Goal: Task Accomplishment & Management: Manage account settings

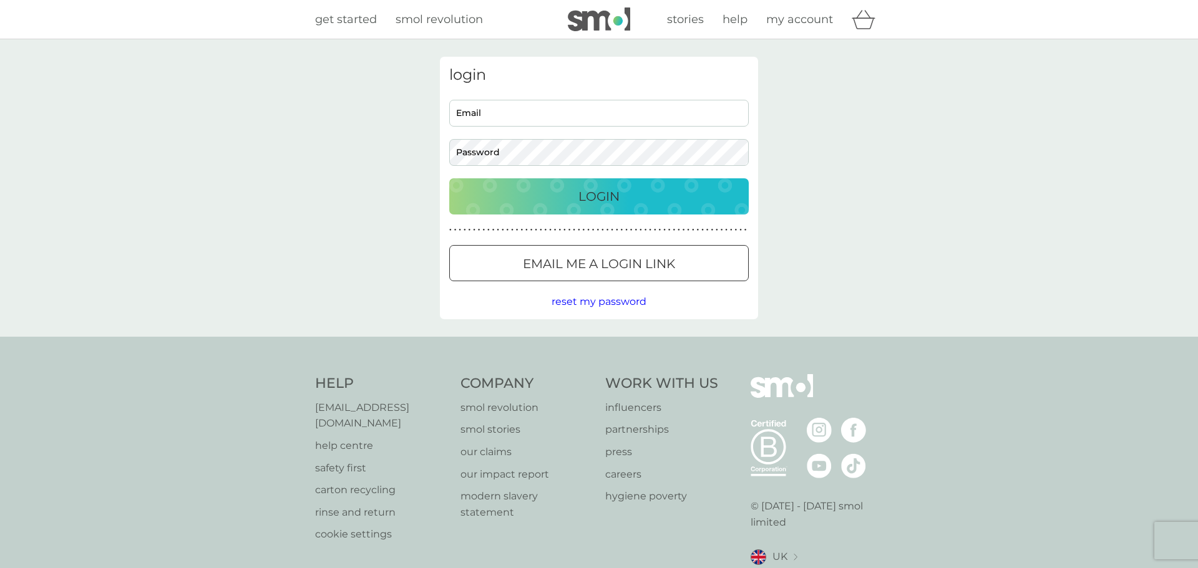
type input "jo.hunton@yahoo.co.uk"
click at [592, 190] on p "Login" at bounding box center [598, 197] width 41 height 20
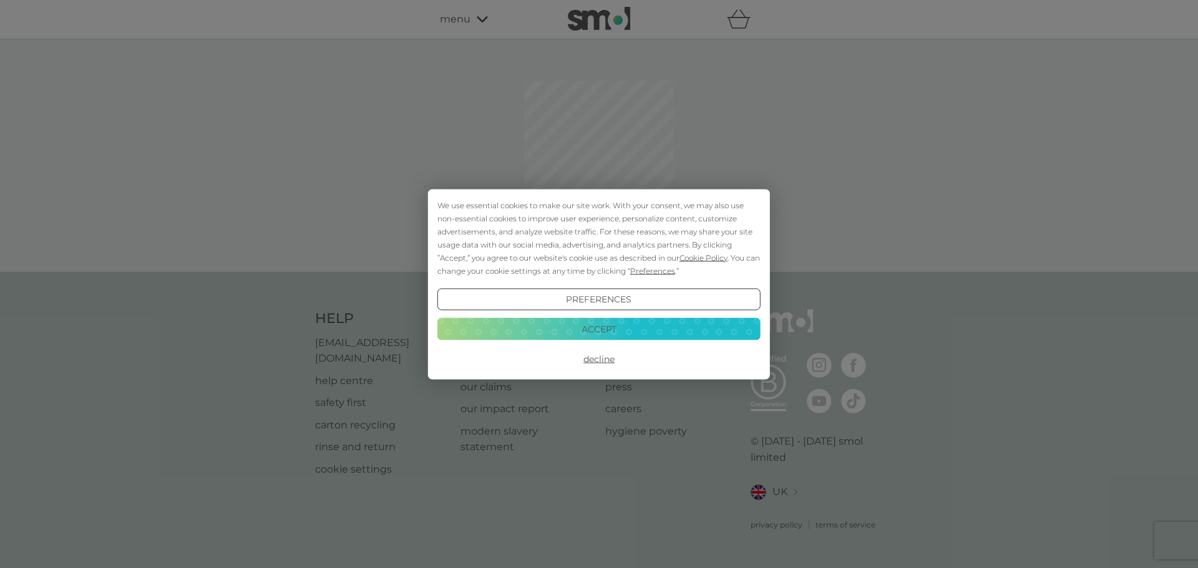
click at [595, 330] on button "Accept" at bounding box center [598, 329] width 323 height 22
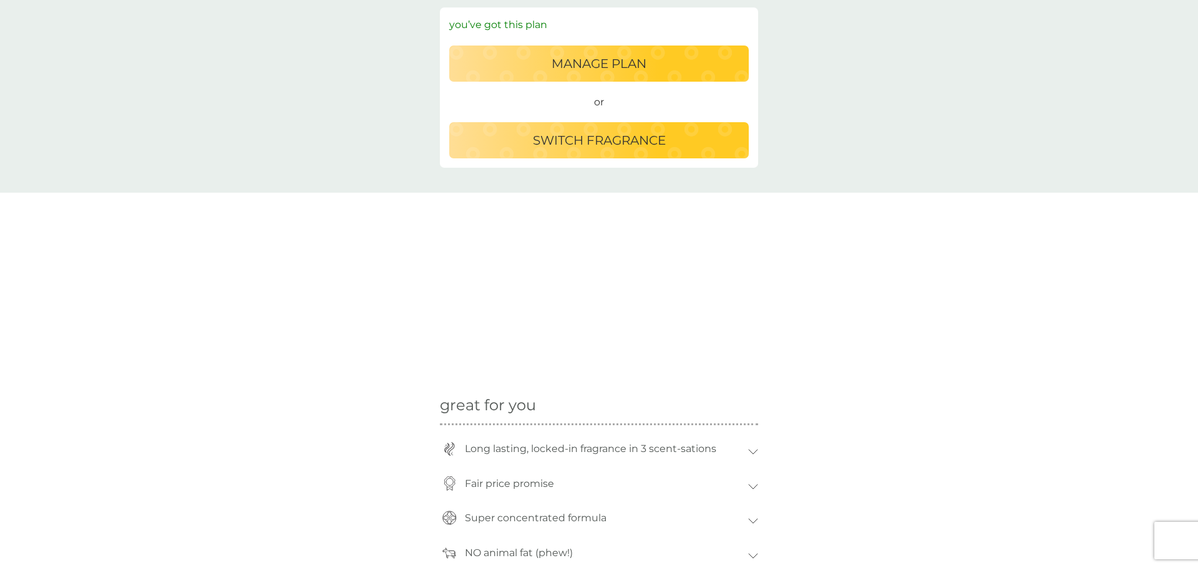
scroll to position [448, 0]
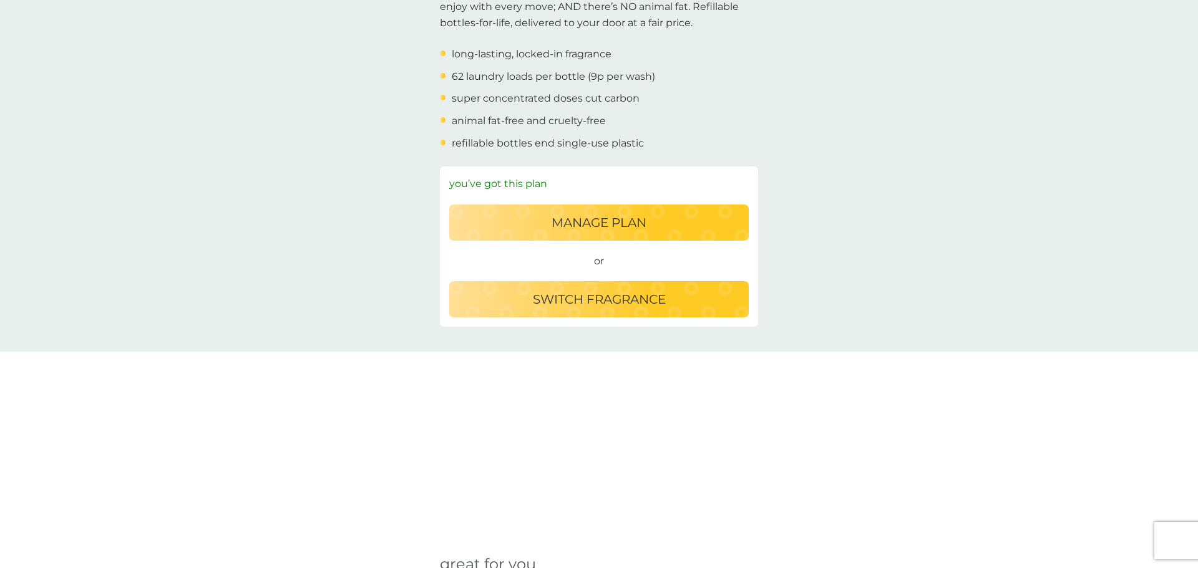
click at [608, 296] on p "switch fragrance" at bounding box center [599, 300] width 133 height 20
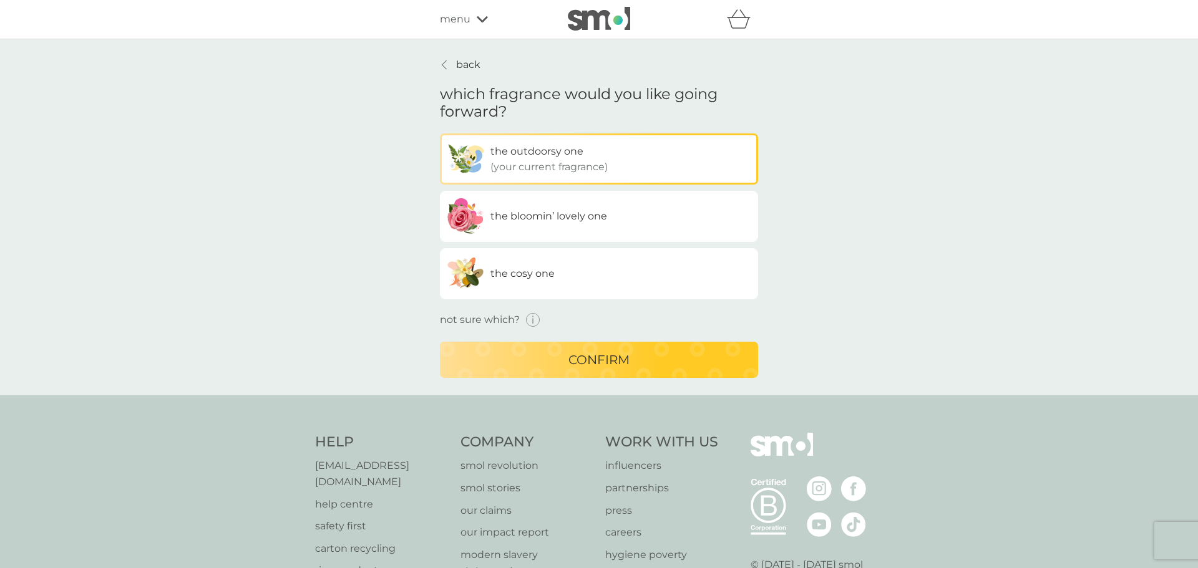
click at [454, 66] on link "back" at bounding box center [460, 65] width 41 height 16
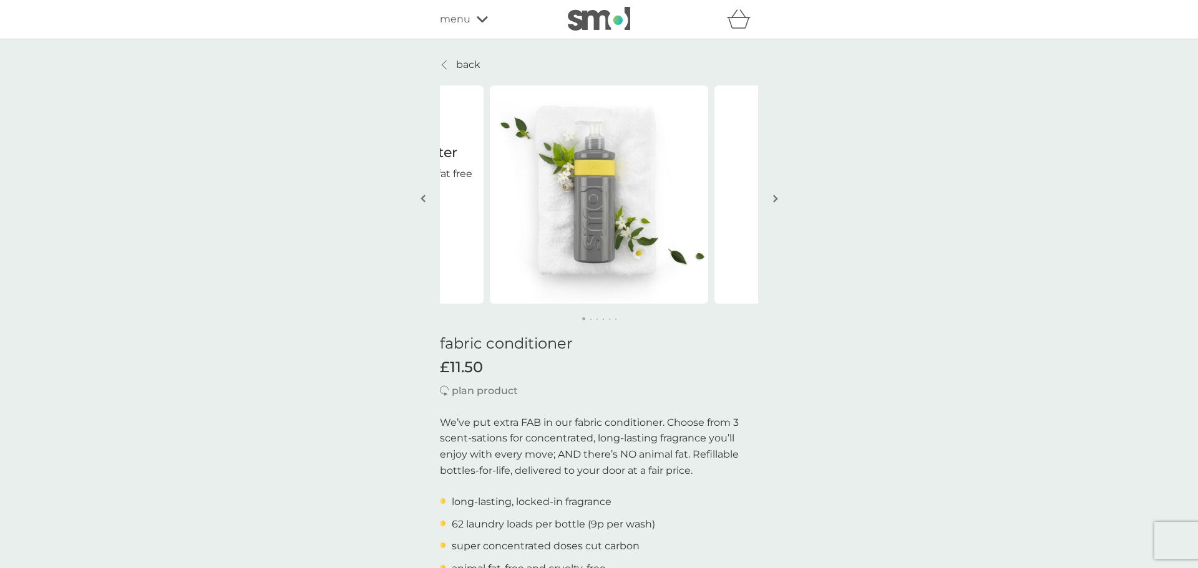
click at [476, 14] on div "menu" at bounding box center [493, 19] width 106 height 16
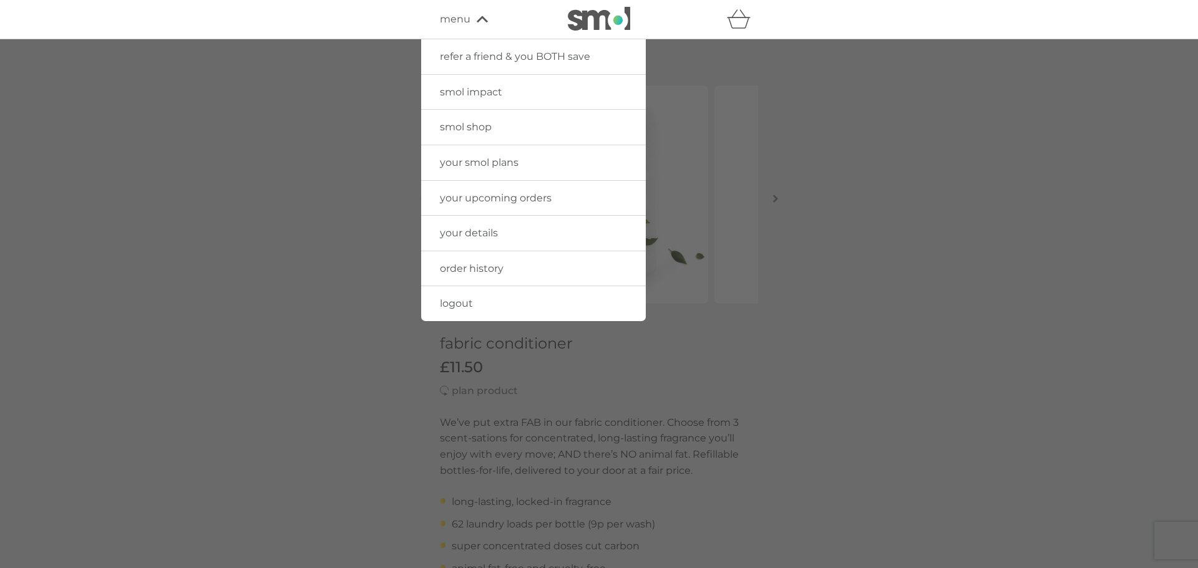
click at [487, 165] on span "your smol plans" at bounding box center [479, 163] width 79 height 12
